Goal: Task Accomplishment & Management: Manage account settings

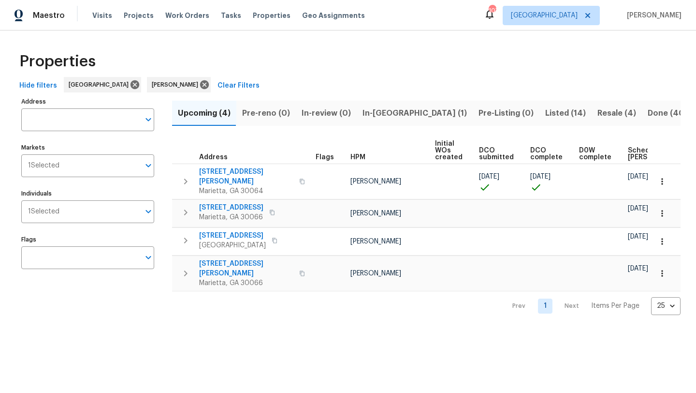
click at [598, 115] on span "Resale (4)" at bounding box center [617, 113] width 39 height 14
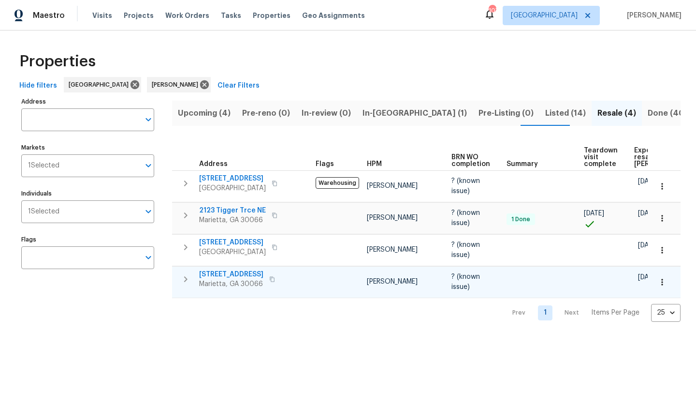
click at [227, 275] on span "61 Barrington Pl" at bounding box center [231, 274] width 64 height 10
click at [374, 117] on span "In-reno (1)" at bounding box center [415, 113] width 104 height 14
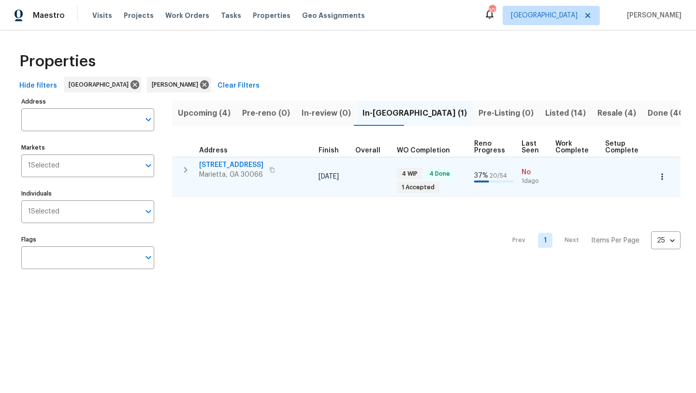
scroll to position [0, 308]
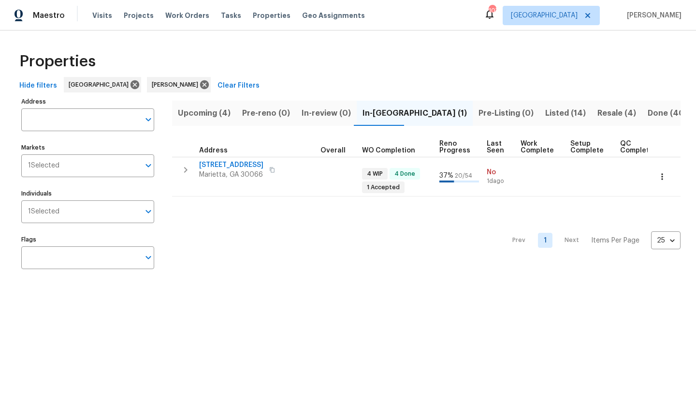
click at [546, 112] on span "Listed (14)" at bounding box center [566, 113] width 41 height 14
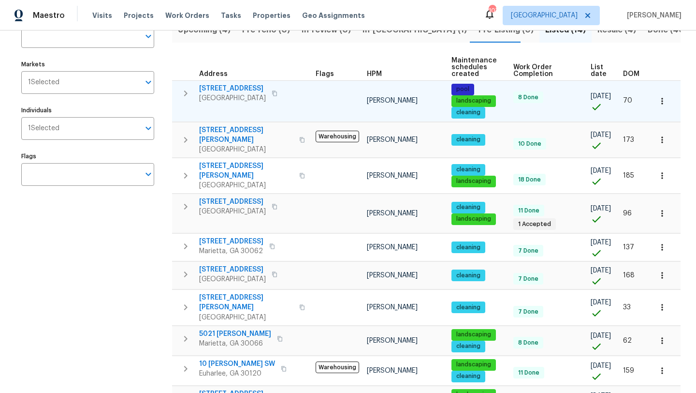
scroll to position [118, 0]
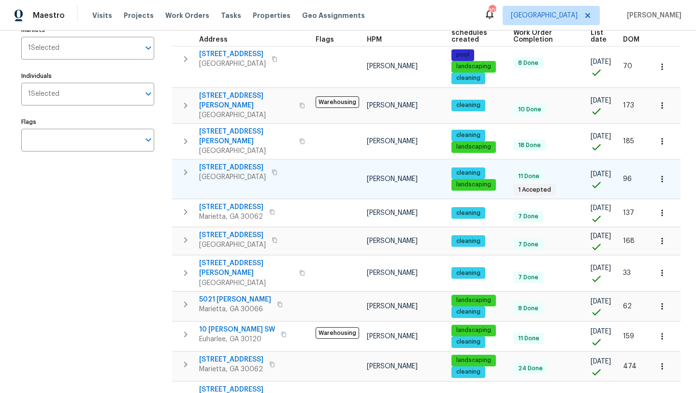
click at [230, 163] on span "6001 Deer Springs Ln NW" at bounding box center [232, 168] width 67 height 10
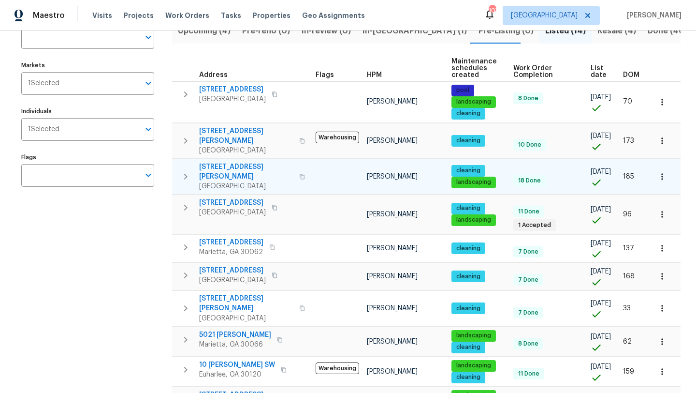
scroll to position [0, 0]
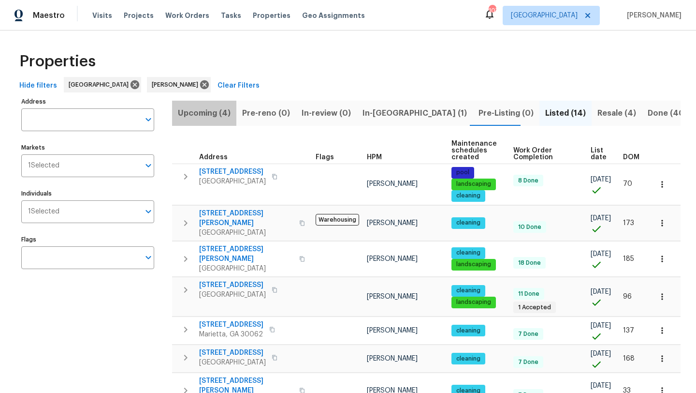
click at [214, 115] on span "Upcoming (4)" at bounding box center [204, 113] width 53 height 14
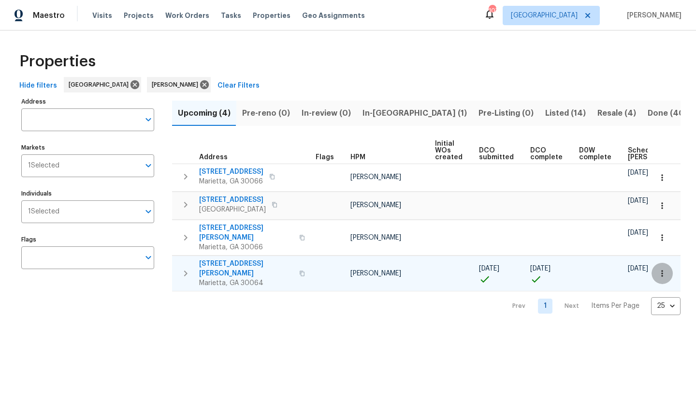
click at [660, 268] on icon "button" at bounding box center [663, 273] width 10 height 10
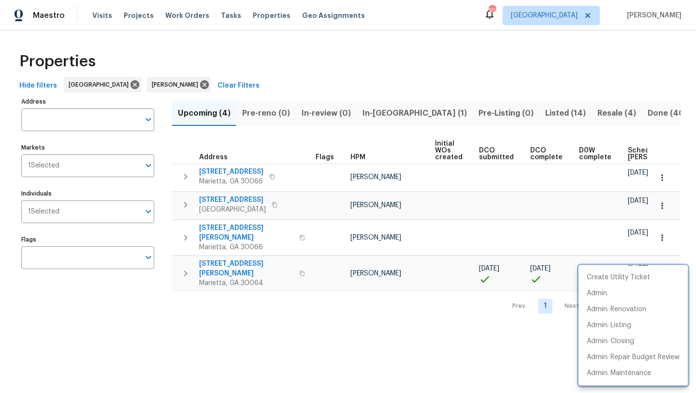
click at [411, 332] on div at bounding box center [348, 196] width 696 height 393
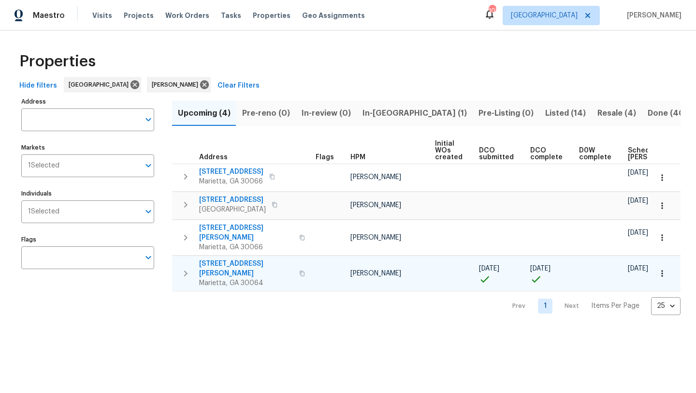
scroll to position [0, 106]
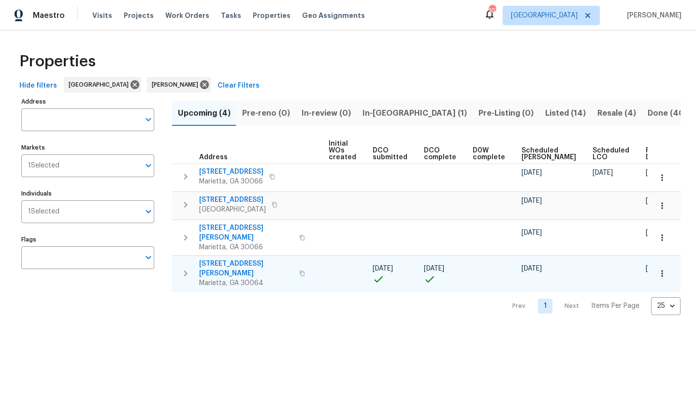
click at [260, 259] on span "3526 W Hampton Dr NW" at bounding box center [246, 268] width 94 height 19
click at [386, 115] on span "In-reno (1)" at bounding box center [415, 113] width 104 height 14
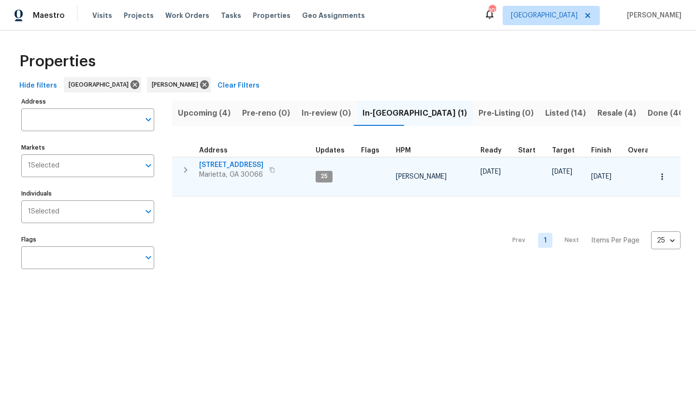
click at [229, 166] on span "692 Suholden Cir" at bounding box center [231, 165] width 64 height 10
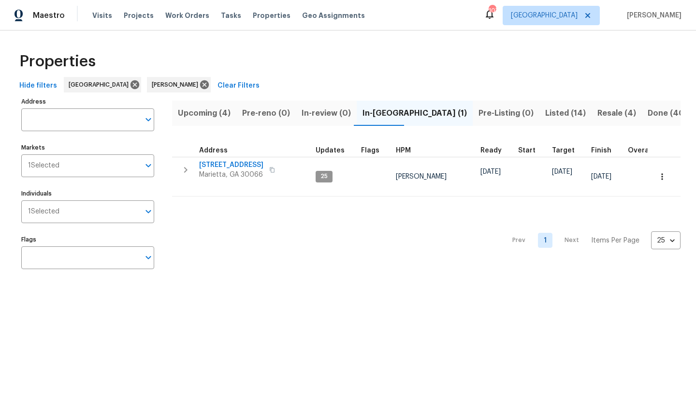
click at [546, 113] on span "Listed (14)" at bounding box center [566, 113] width 41 height 14
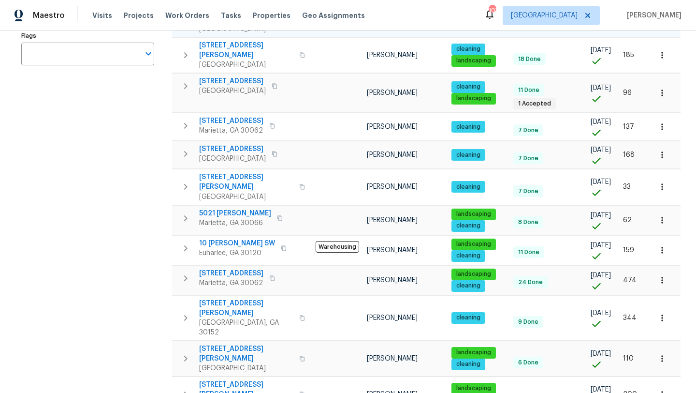
scroll to position [207, 0]
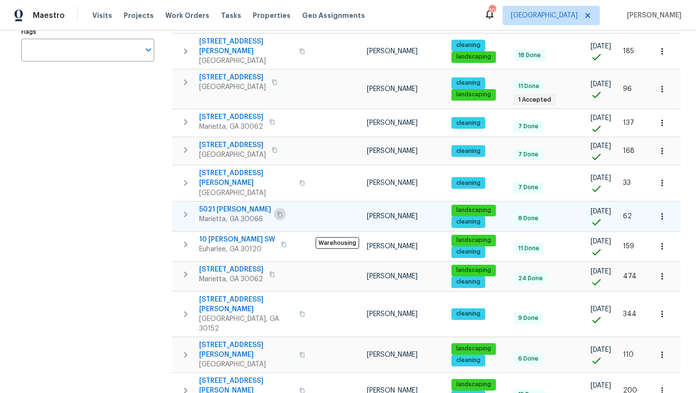
click at [277, 211] on icon "button" at bounding box center [280, 214] width 6 height 6
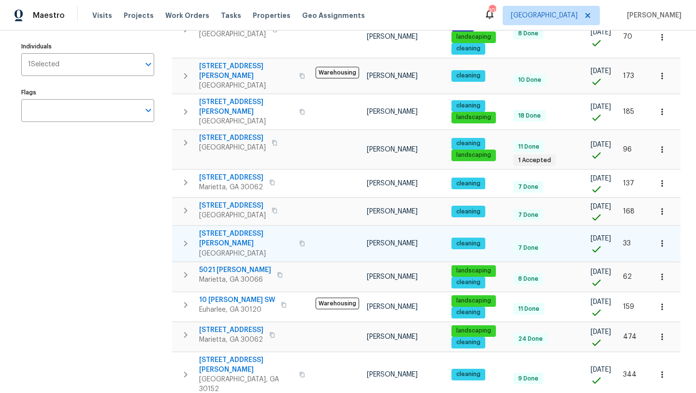
scroll to position [0, 0]
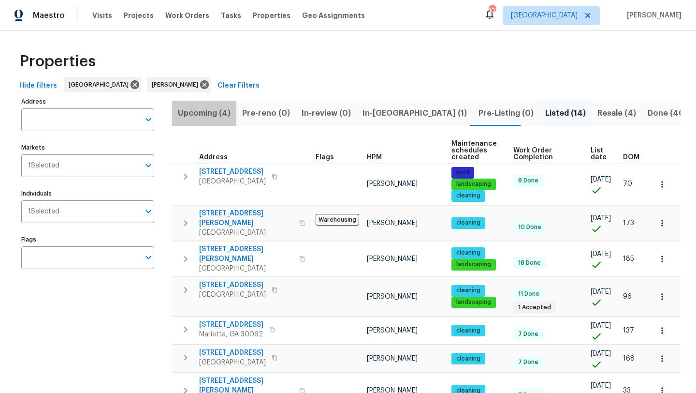
click at [216, 114] on span "Upcoming (4)" at bounding box center [204, 113] width 53 height 14
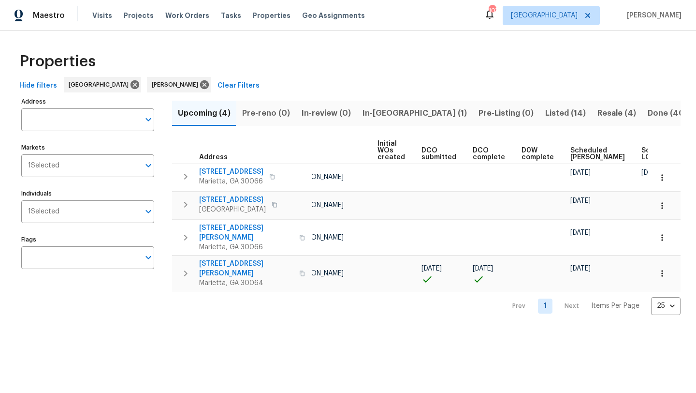
scroll to position [0, 106]
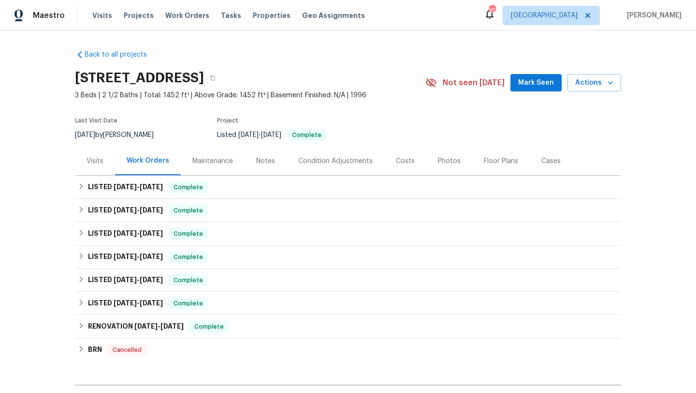
click at [273, 165] on div "Notes" at bounding box center [266, 161] width 42 height 29
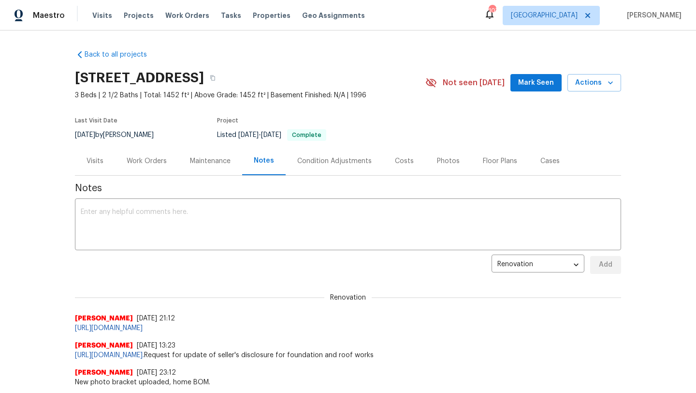
click at [92, 164] on div "Visits" at bounding box center [95, 161] width 17 height 10
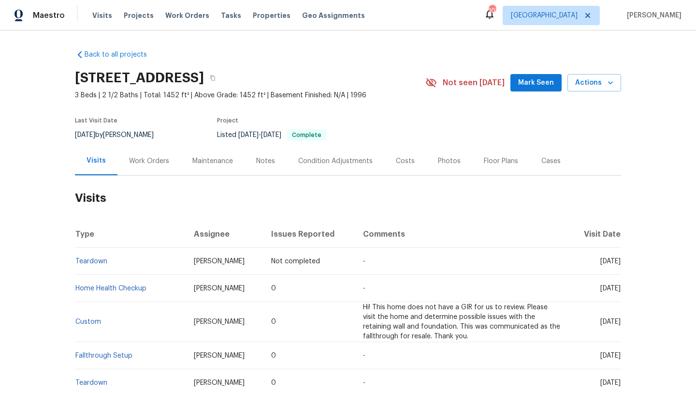
click at [526, 86] on span "Mark Seen" at bounding box center [536, 83] width 36 height 12
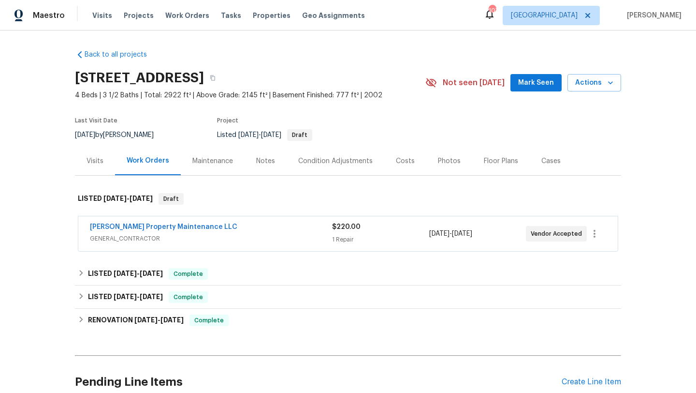
click at [163, 235] on span "GENERAL_CONTRACTOR" at bounding box center [211, 239] width 242 height 10
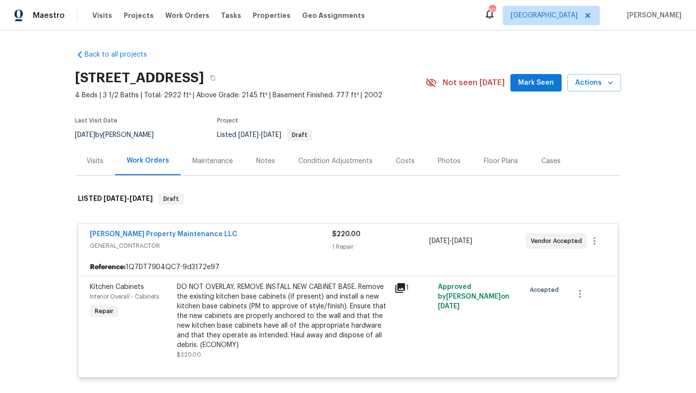
click at [399, 290] on icon at bounding box center [401, 288] width 10 height 10
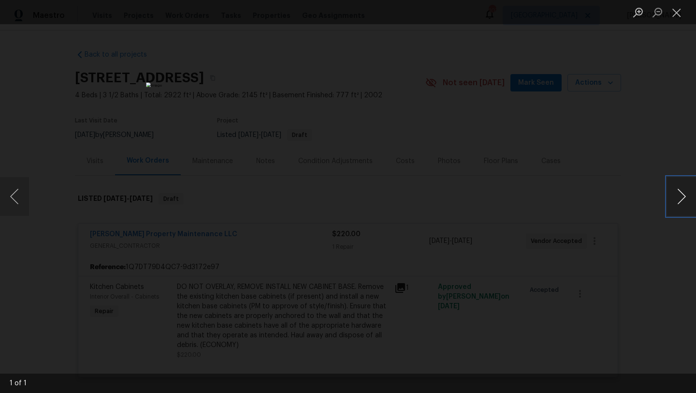
click at [684, 203] on button "Next image" at bounding box center [681, 196] width 29 height 39
click at [626, 196] on div "Lightbox" at bounding box center [348, 196] width 696 height 393
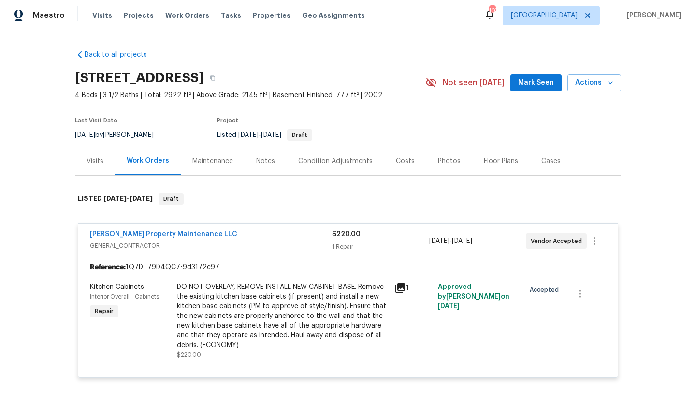
click at [99, 160] on div "Visits" at bounding box center [95, 161] width 17 height 10
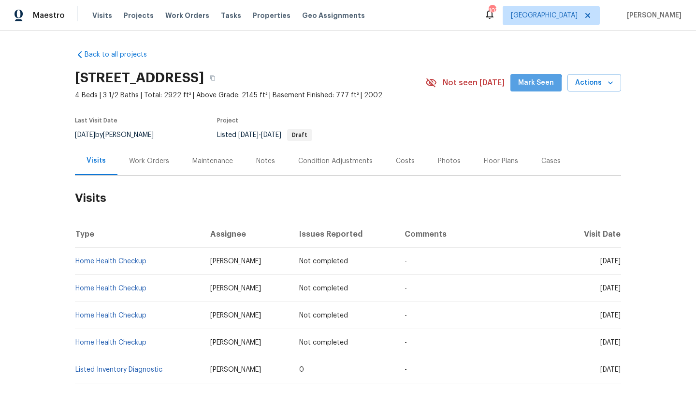
click at [539, 86] on span "Mark Seen" at bounding box center [536, 83] width 36 height 12
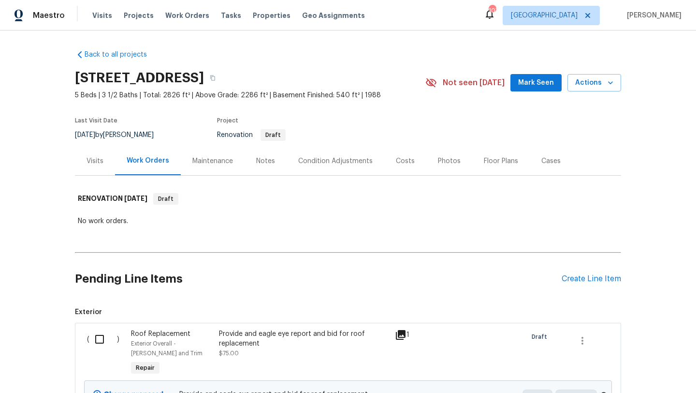
click at [533, 79] on span "Mark Seen" at bounding box center [536, 83] width 36 height 12
click at [280, 163] on div "Notes" at bounding box center [266, 161] width 42 height 29
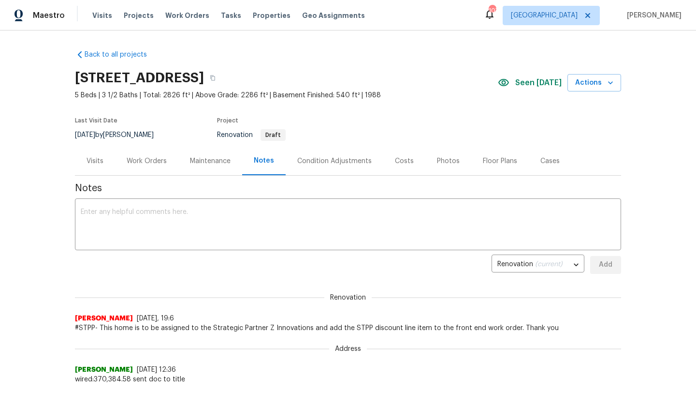
click at [163, 167] on div "Work Orders" at bounding box center [146, 161] width 63 height 29
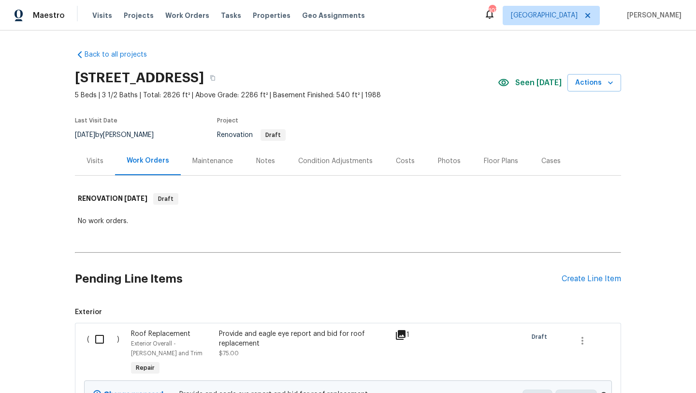
click at [396, 164] on div "Costs" at bounding box center [405, 161] width 19 height 10
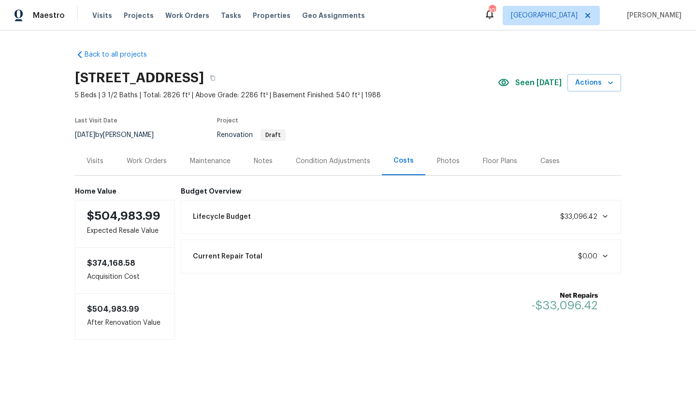
scroll to position [5, 0]
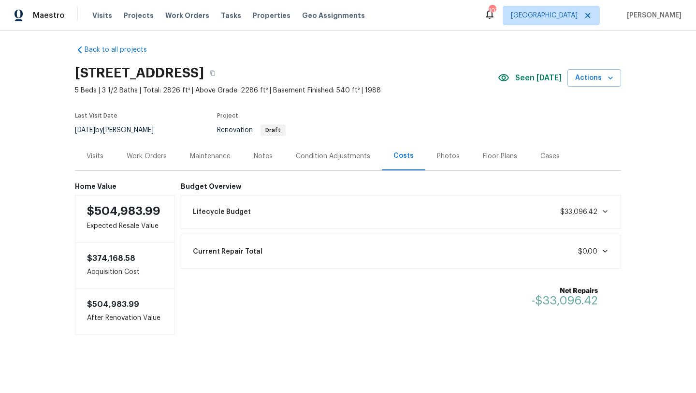
click at [443, 162] on div "Photos" at bounding box center [449, 156] width 46 height 29
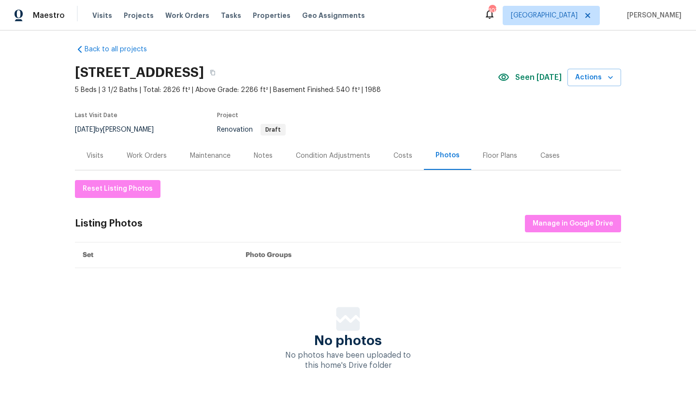
click at [268, 159] on div "Notes" at bounding box center [263, 156] width 19 height 10
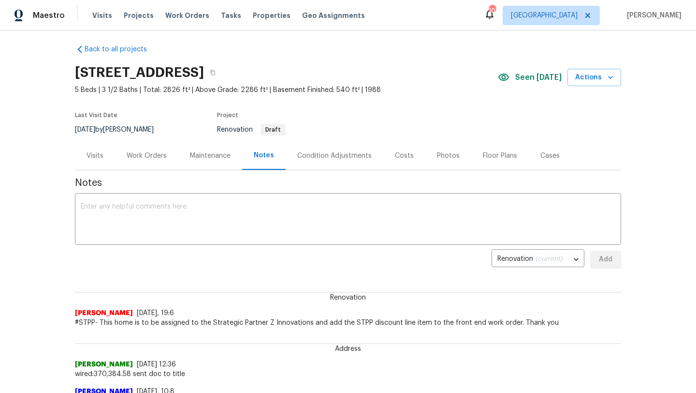
click at [94, 159] on div "Visits" at bounding box center [95, 156] width 17 height 10
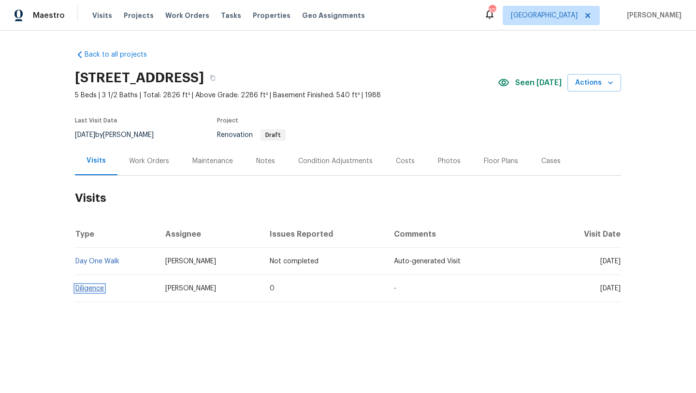
click at [88, 287] on link "Diligence" at bounding box center [89, 288] width 29 height 7
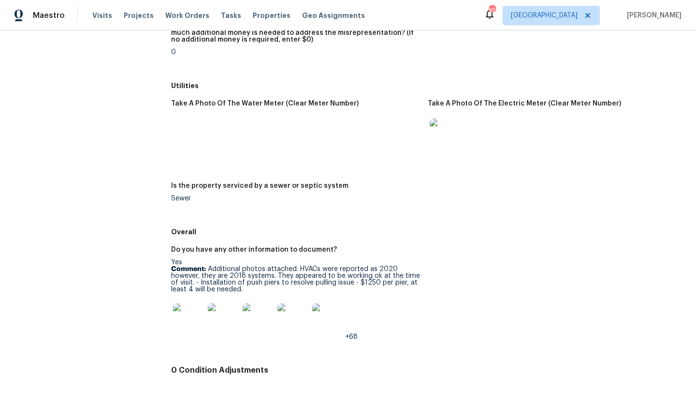
scroll to position [1380, 0]
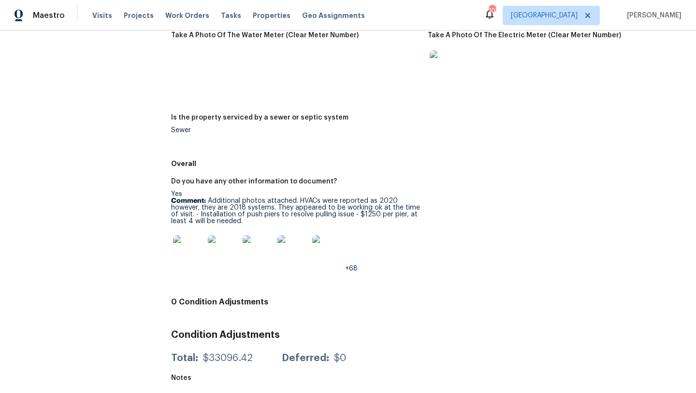
click at [186, 256] on img at bounding box center [188, 250] width 31 height 31
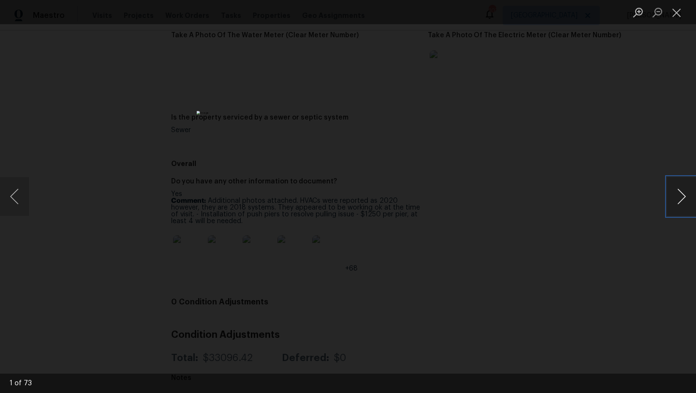
click at [685, 195] on button "Next image" at bounding box center [681, 196] width 29 height 39
click at [679, 204] on button "Next image" at bounding box center [681, 196] width 29 height 39
click at [679, 205] on button "Next image" at bounding box center [681, 196] width 29 height 39
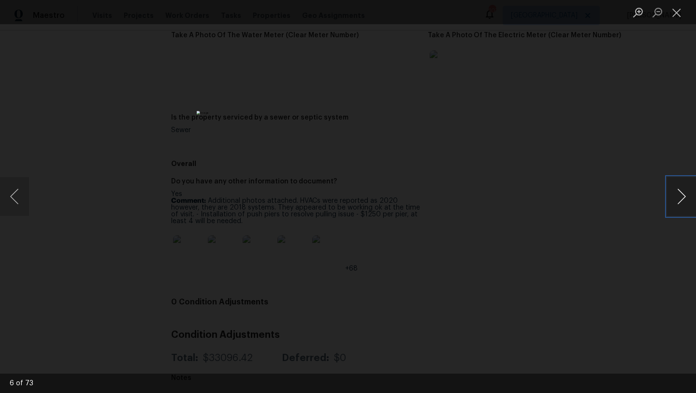
click at [679, 205] on button "Next image" at bounding box center [681, 196] width 29 height 39
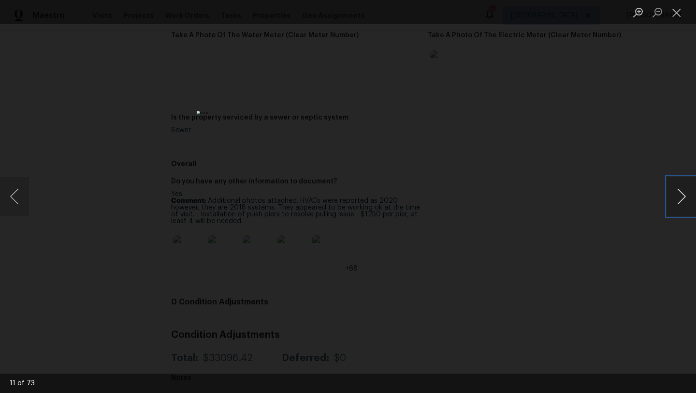
click at [679, 205] on button "Next image" at bounding box center [681, 196] width 29 height 39
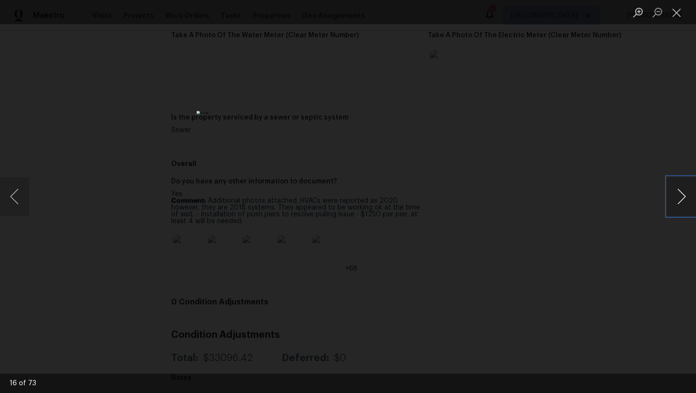
click at [679, 205] on button "Next image" at bounding box center [681, 196] width 29 height 39
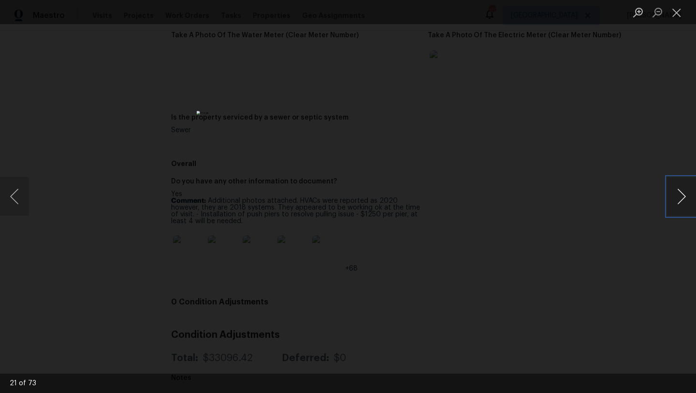
click at [679, 205] on button "Next image" at bounding box center [681, 196] width 29 height 39
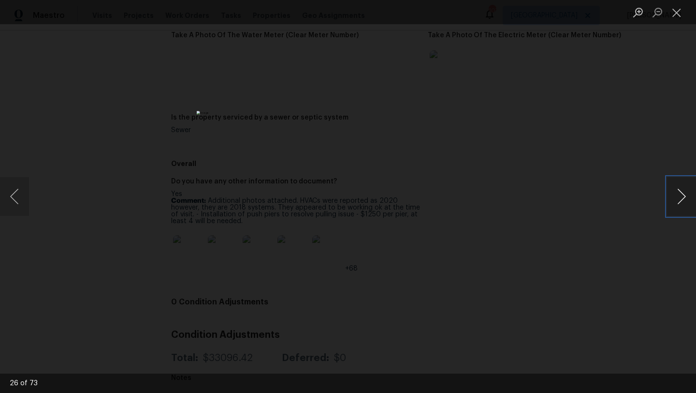
click at [679, 205] on button "Next image" at bounding box center [681, 196] width 29 height 39
click at [12, 204] on button "Previous image" at bounding box center [14, 196] width 29 height 39
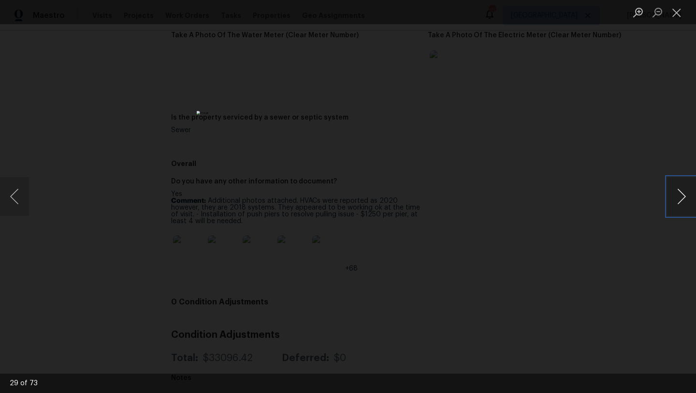
click at [678, 198] on button "Next image" at bounding box center [681, 196] width 29 height 39
click at [680, 13] on button "Close lightbox" at bounding box center [676, 12] width 19 height 17
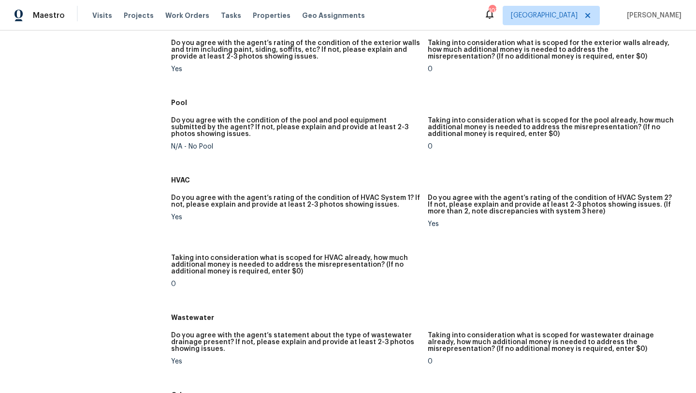
scroll to position [0, 0]
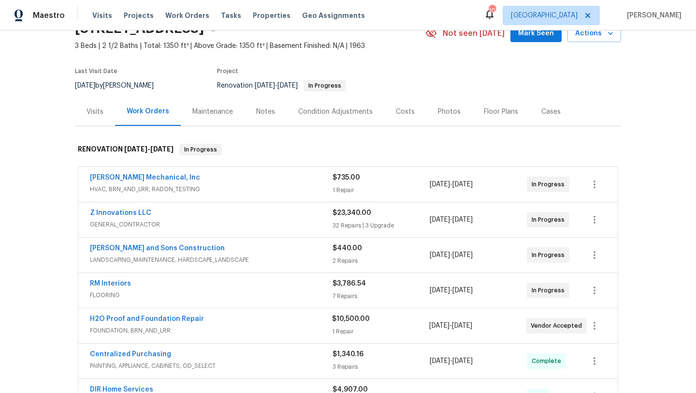
scroll to position [50, 0]
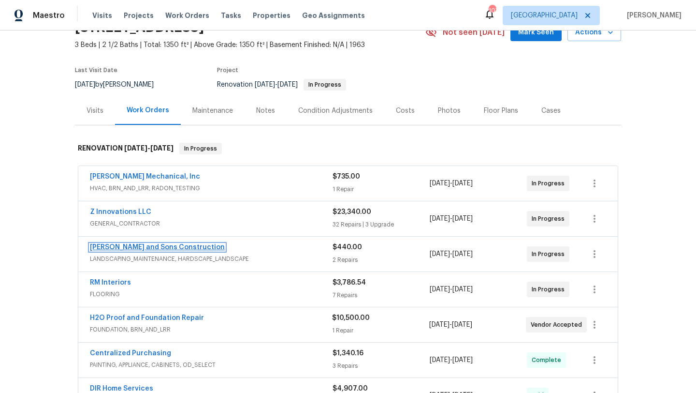
click at [156, 247] on link "[PERSON_NAME] and Sons Construction" at bounding box center [157, 247] width 135 height 7
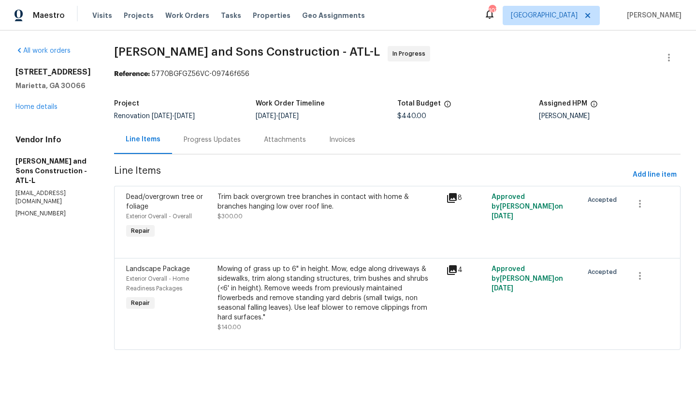
click at [191, 140] on div "Progress Updates" at bounding box center [212, 140] width 57 height 10
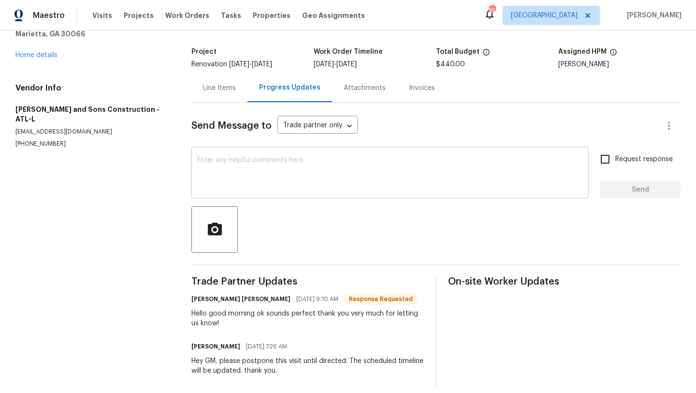
scroll to position [61, 0]
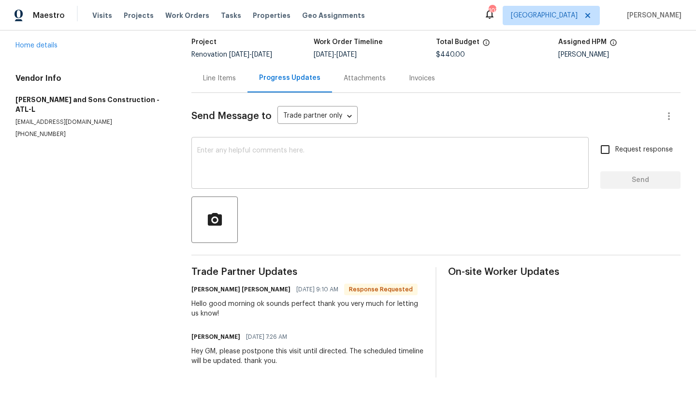
click at [249, 150] on textarea at bounding box center [390, 164] width 386 height 34
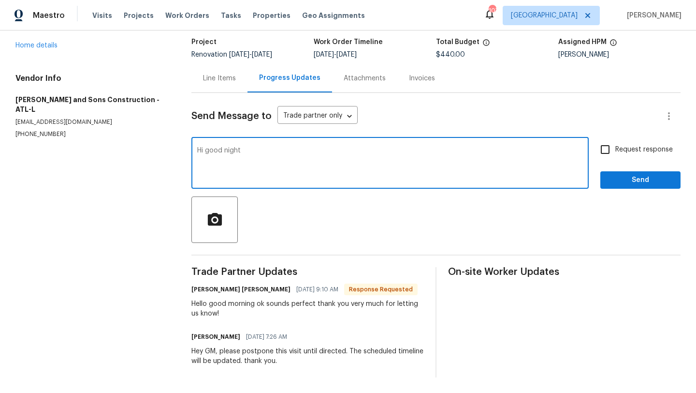
type textarea "Hi good night"
click at [238, 86] on div "Line Items" at bounding box center [220, 78] width 56 height 29
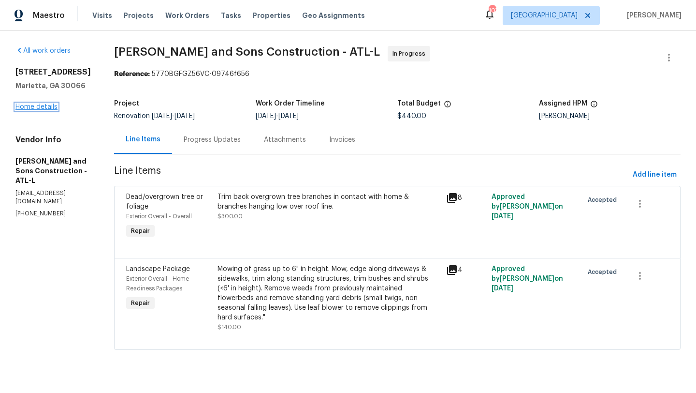
click at [54, 110] on link "Home details" at bounding box center [36, 106] width 42 height 7
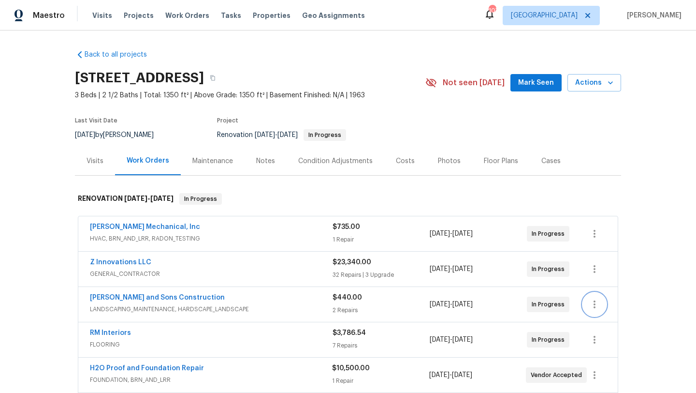
click at [595, 307] on icon "button" at bounding box center [595, 304] width 2 height 8
click at [599, 305] on li "Edit" at bounding box center [635, 304] width 104 height 16
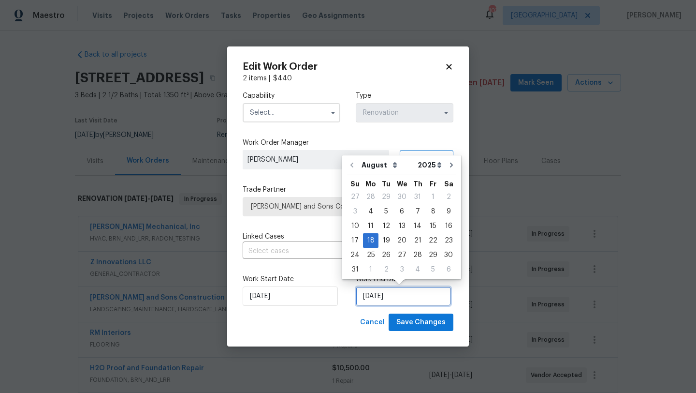
click at [372, 294] on input "8/18/2025" at bounding box center [403, 295] width 95 height 19
click at [358, 273] on div "31" at bounding box center [355, 270] width 16 height 14
type input "[DATE]"
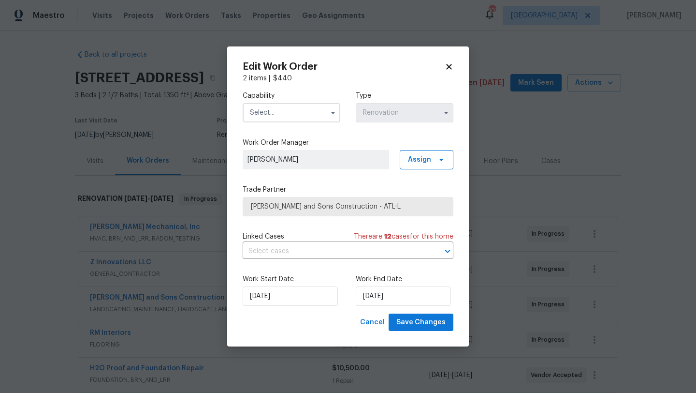
click at [308, 113] on input "text" at bounding box center [292, 112] width 98 height 19
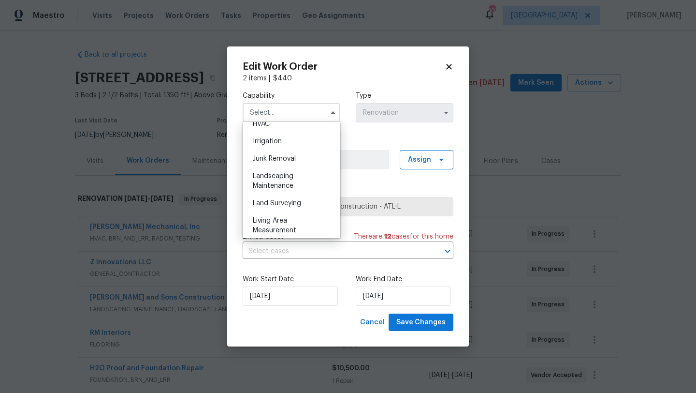
scroll to position [595, 0]
click at [282, 184] on span "Landscaping Maintenance" at bounding box center [273, 179] width 41 height 16
type input "Landscaping Maintenance"
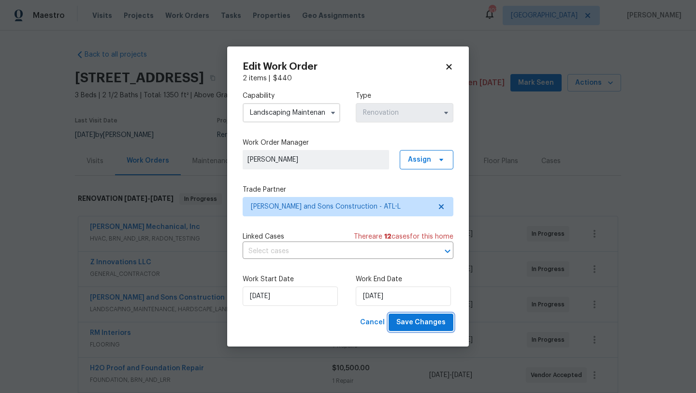
click at [428, 323] on span "Save Changes" at bounding box center [421, 322] width 49 height 12
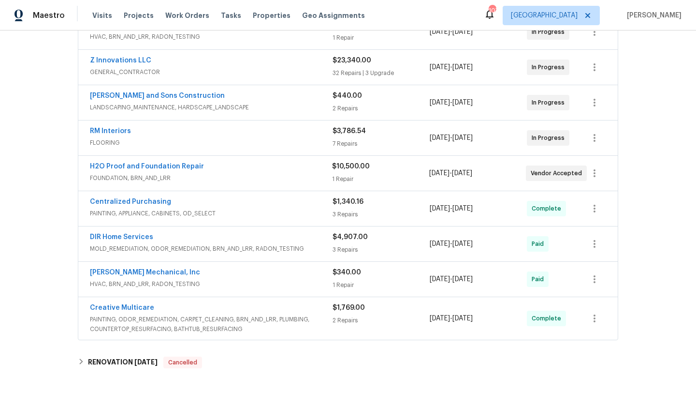
scroll to position [197, 0]
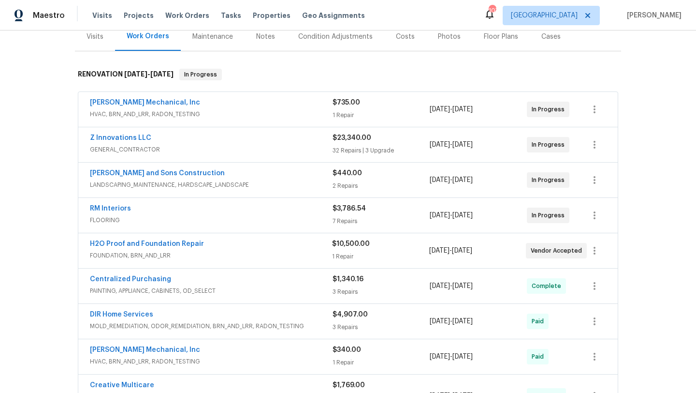
scroll to position [125, 0]
click at [162, 176] on link "[PERSON_NAME] and Sons Construction" at bounding box center [157, 172] width 135 height 7
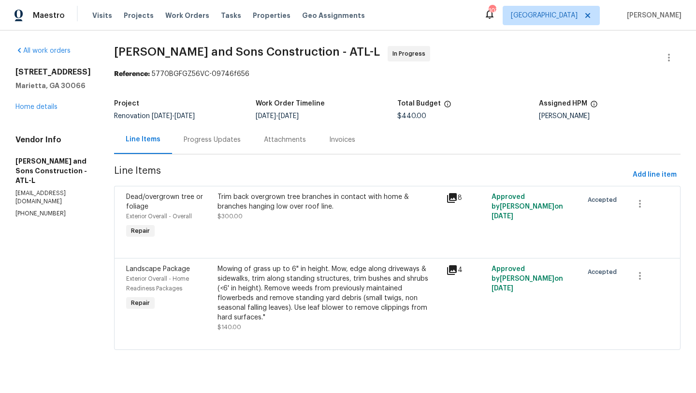
click at [207, 147] on div "Progress Updates" at bounding box center [212, 139] width 80 height 29
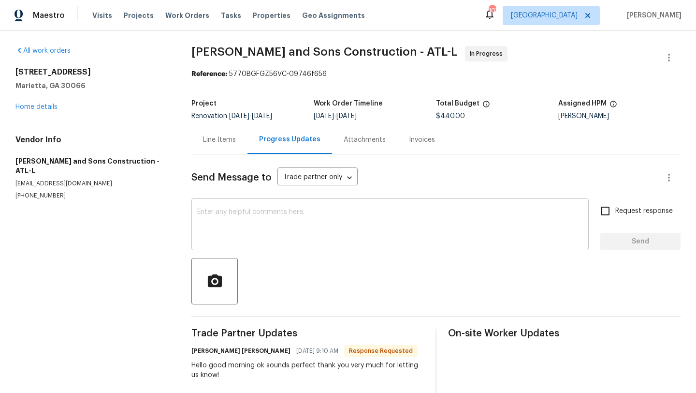
scroll to position [61, 0]
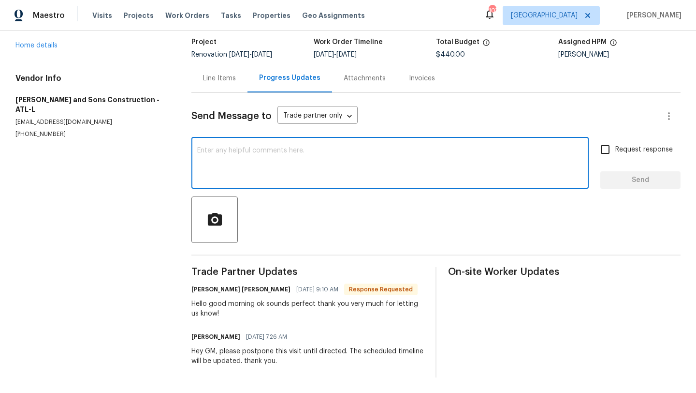
click at [255, 156] on textarea at bounding box center [390, 164] width 386 height 34
click at [342, 152] on textarea "Hi please have this WO complete before the 31st, thank you." at bounding box center [390, 164] width 386 height 34
click at [340, 150] on textarea "Hi please have this WO complete before the 31st, thank you." at bounding box center [390, 164] width 386 height 34
click at [339, 149] on textarea "Hi please have this WO complete before the 31st, thank you." at bounding box center [390, 164] width 386 height 34
click at [207, 150] on textarea "Hi please have this WO complete before the 8/31st, thank you." at bounding box center [390, 164] width 386 height 34
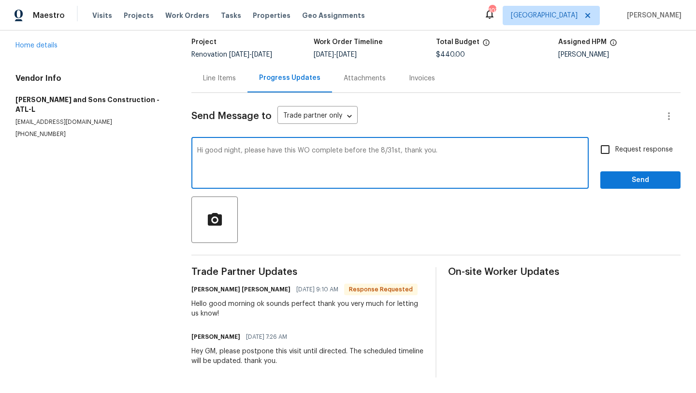
type textarea "Hi good night, please have this WO complete before the 8/31st, thank you."
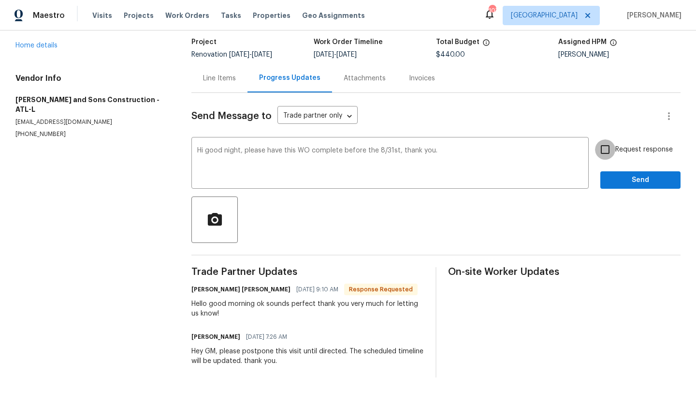
click at [606, 150] on input "Request response" at bounding box center [605, 149] width 20 height 20
checkbox input "true"
click at [620, 179] on span "Send" at bounding box center [640, 180] width 65 height 12
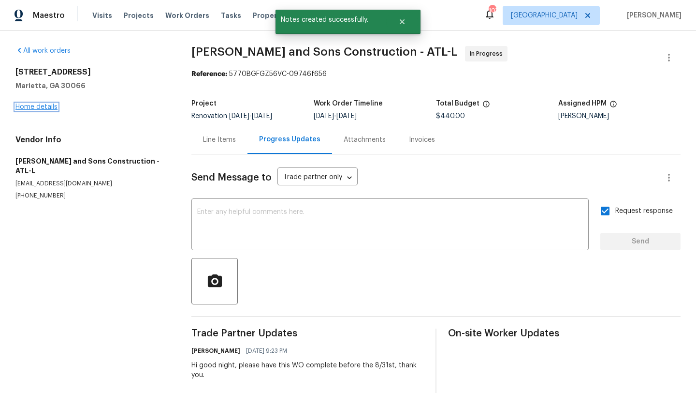
click at [51, 105] on link "Home details" at bounding box center [36, 106] width 42 height 7
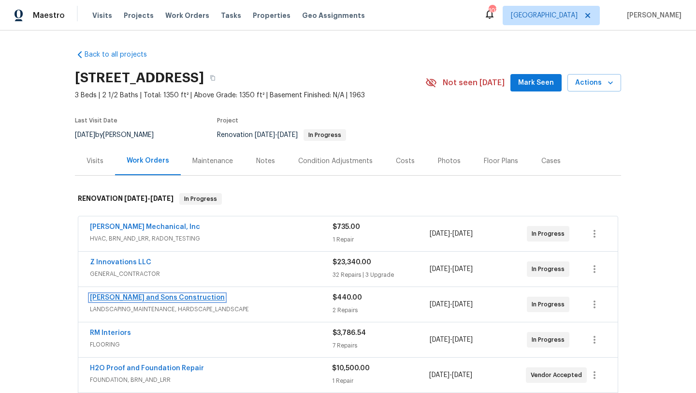
click at [173, 298] on link "[PERSON_NAME] and Sons Construction" at bounding box center [157, 297] width 135 height 7
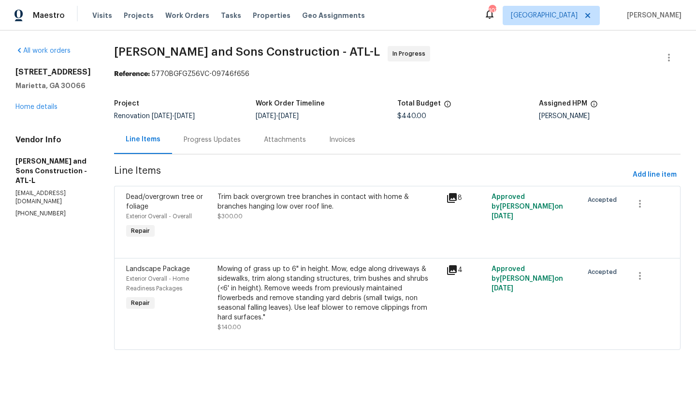
click at [159, 197] on span "Dead/overgrown tree or foliage" at bounding box center [164, 201] width 77 height 16
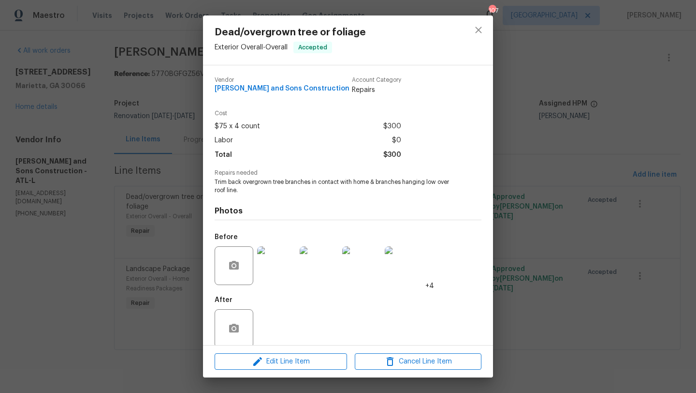
click at [273, 273] on img at bounding box center [276, 265] width 39 height 39
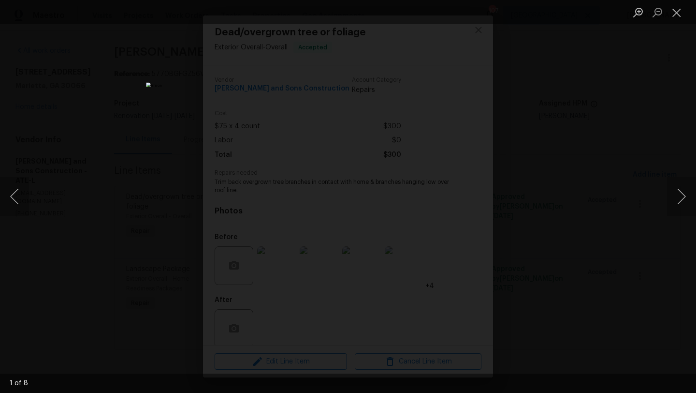
click at [551, 192] on div "Lightbox" at bounding box center [348, 196] width 696 height 393
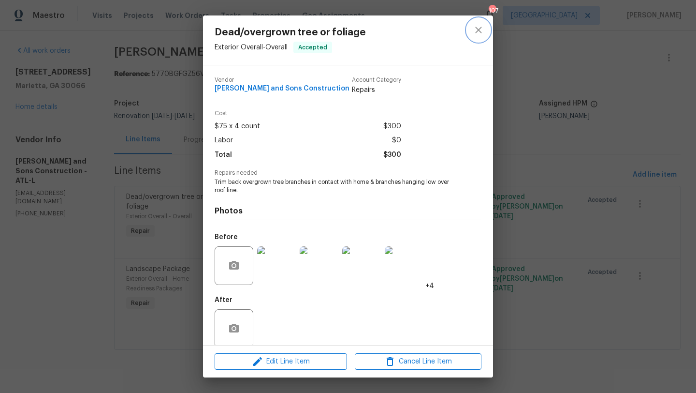
click at [484, 35] on icon "close" at bounding box center [479, 30] width 12 height 12
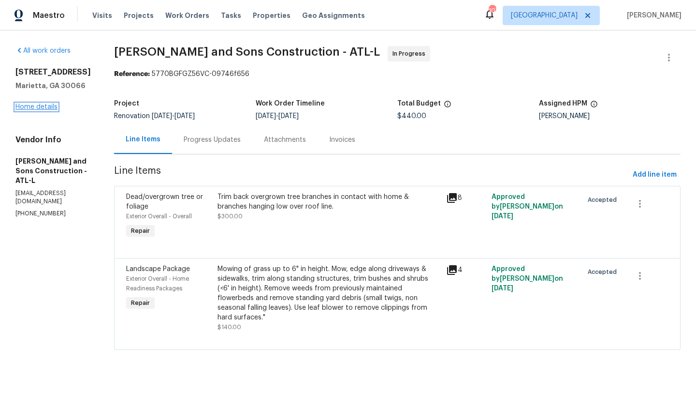
click at [52, 110] on link "Home details" at bounding box center [36, 106] width 42 height 7
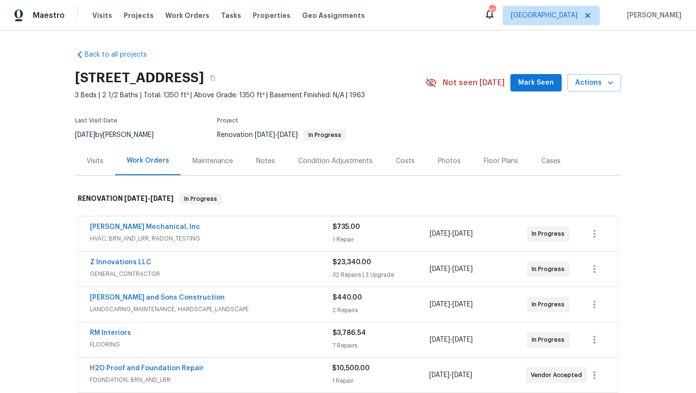
click at [524, 89] on button "Mark Seen" at bounding box center [536, 83] width 51 height 18
